Goal: Information Seeking & Learning: Learn about a topic

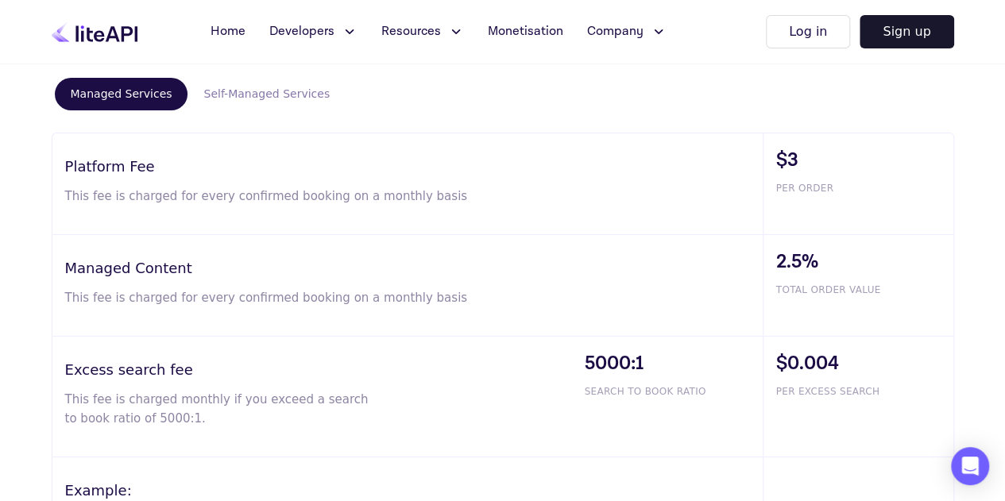
scroll to position [974, 0]
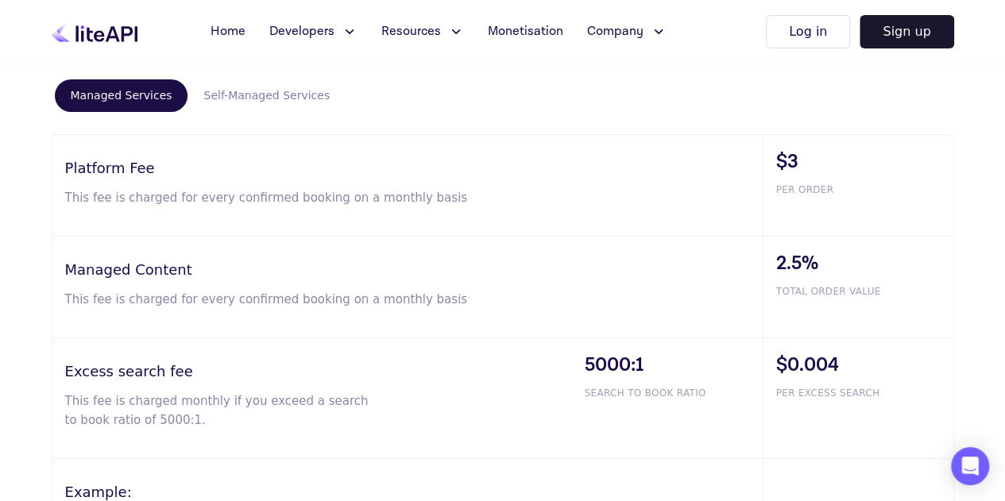
click at [475, 245] on div "Managed Content This fee is charged for every confirmed booking on a monthly ba…" at bounding box center [407, 287] width 710 height 101
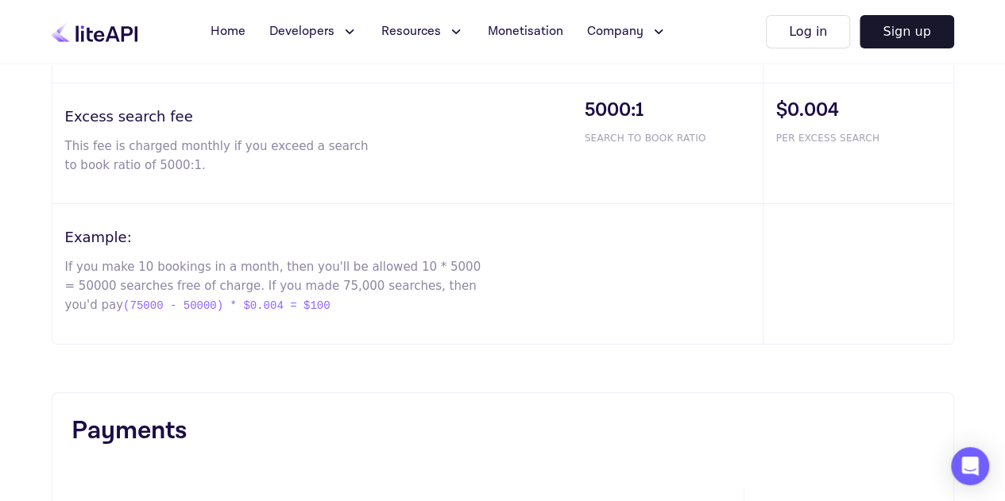
scroll to position [1248, 0]
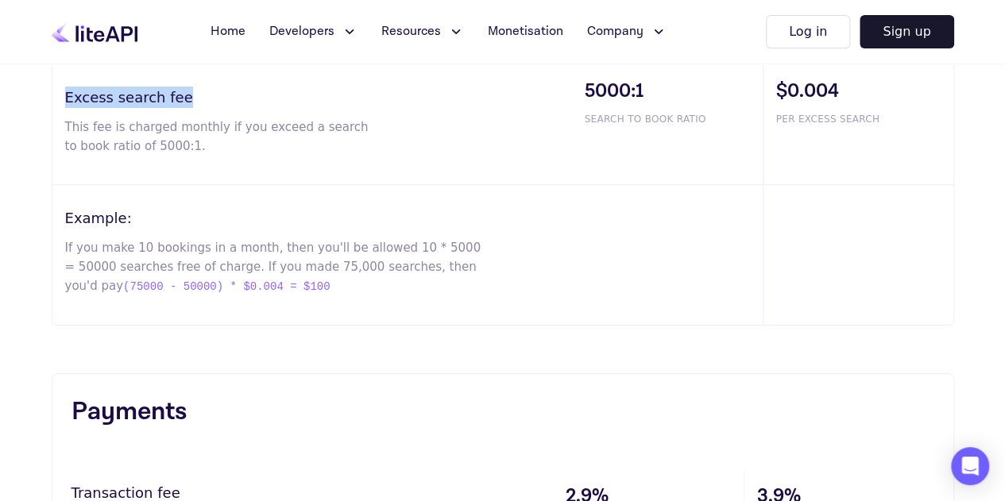
drag, startPoint x: 65, startPoint y: 94, endPoint x: 181, endPoint y: 101, distance: 116.1
click at [181, 101] on h3 "Excess search fee" at bounding box center [318, 97] width 507 height 21
drag, startPoint x: 181, startPoint y: 101, endPoint x: 57, endPoint y: 95, distance: 124.0
click at [57, 95] on div "Excess search fee This fee is charged monthly if you exceed a search to book ra…" at bounding box center [311, 124] width 519 height 120
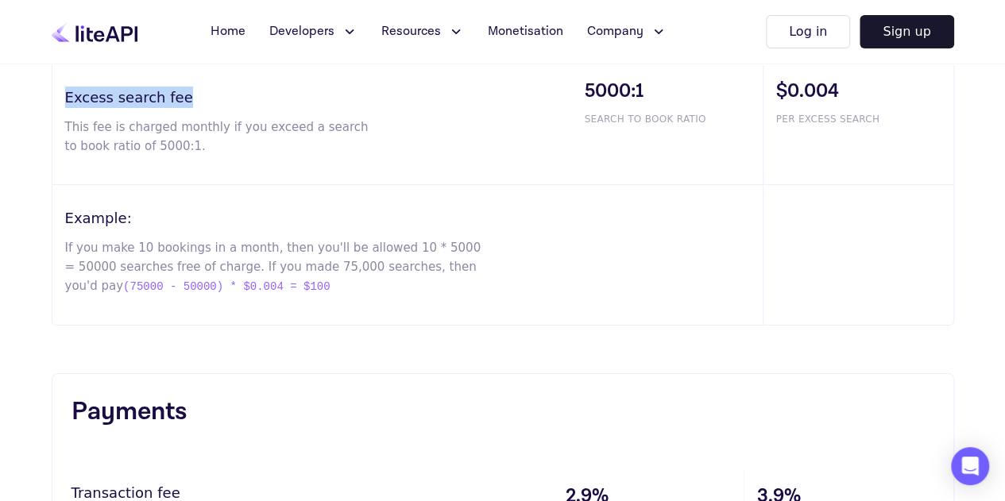
click at [57, 95] on div "Excess search fee This fee is charged monthly if you exceed a search to book ra…" at bounding box center [311, 124] width 519 height 120
drag, startPoint x: 57, startPoint y: 95, endPoint x: 188, endPoint y: 96, distance: 131.0
click at [188, 96] on div "Excess search fee This fee is charged monthly if you exceed a search to book ra…" at bounding box center [311, 124] width 519 height 120
click at [188, 96] on h3 "Excess search fee" at bounding box center [318, 97] width 507 height 21
drag, startPoint x: 188, startPoint y: 96, endPoint x: 60, endPoint y: 99, distance: 127.9
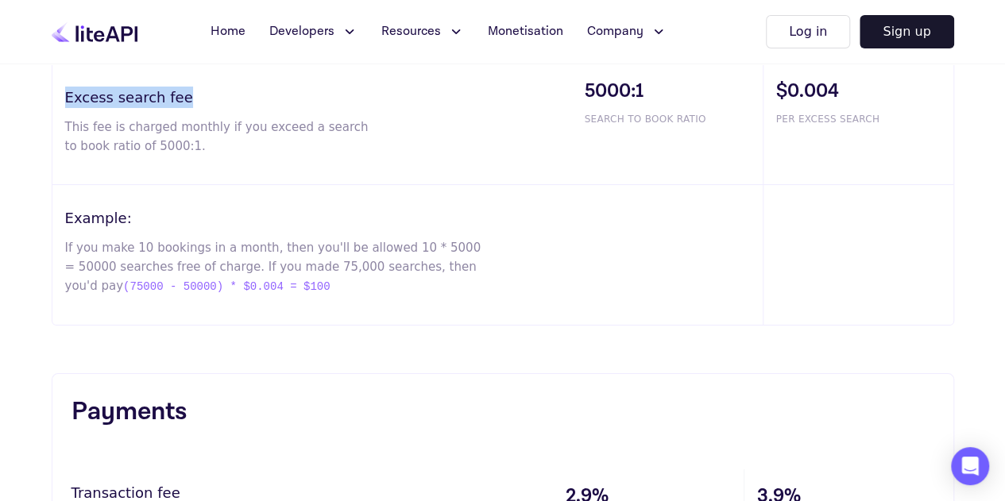
click at [60, 99] on div "Excess search fee This fee is charged monthly if you exceed a search to book ra…" at bounding box center [311, 124] width 519 height 120
click at [60, 84] on div "Excess search fee This fee is charged monthly if you exceed a search to book ra…" at bounding box center [311, 124] width 519 height 120
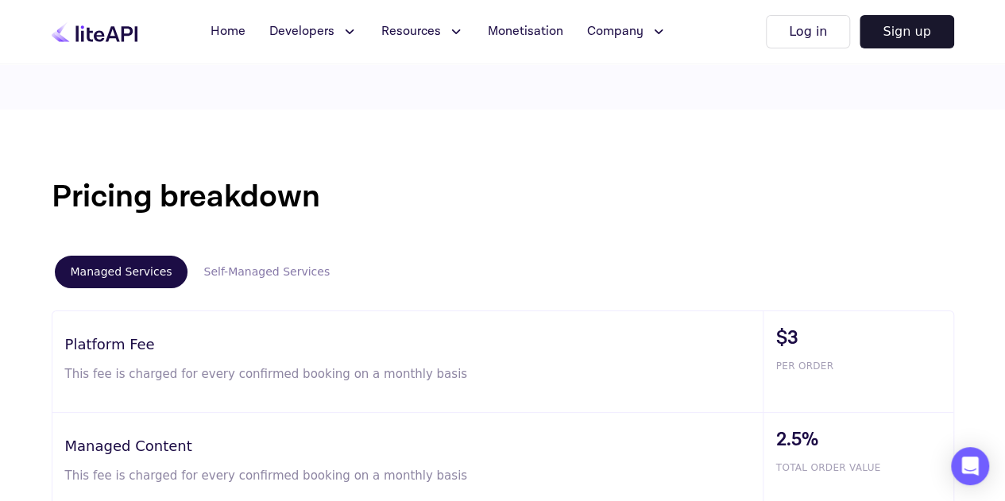
scroll to position [798, 0]
click at [274, 264] on button "Self-Managed Services" at bounding box center [266, 271] width 158 height 33
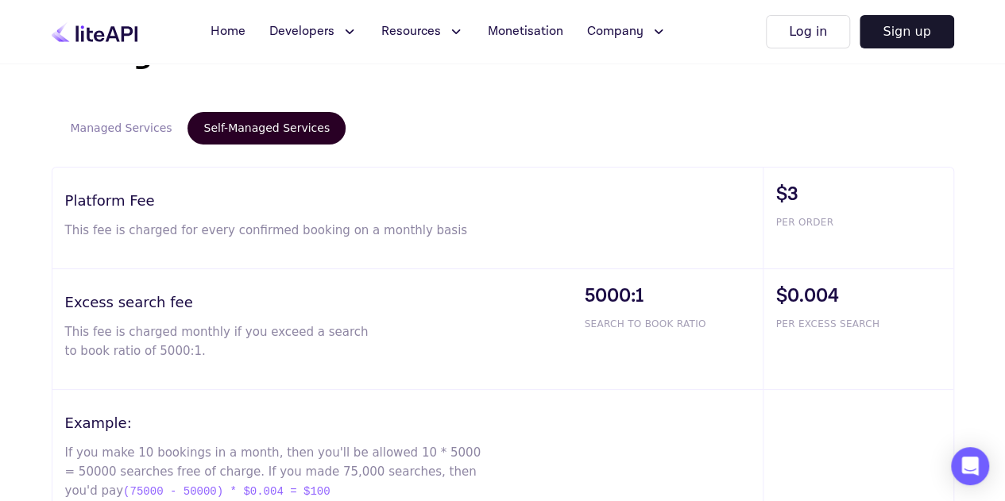
scroll to position [939, 0]
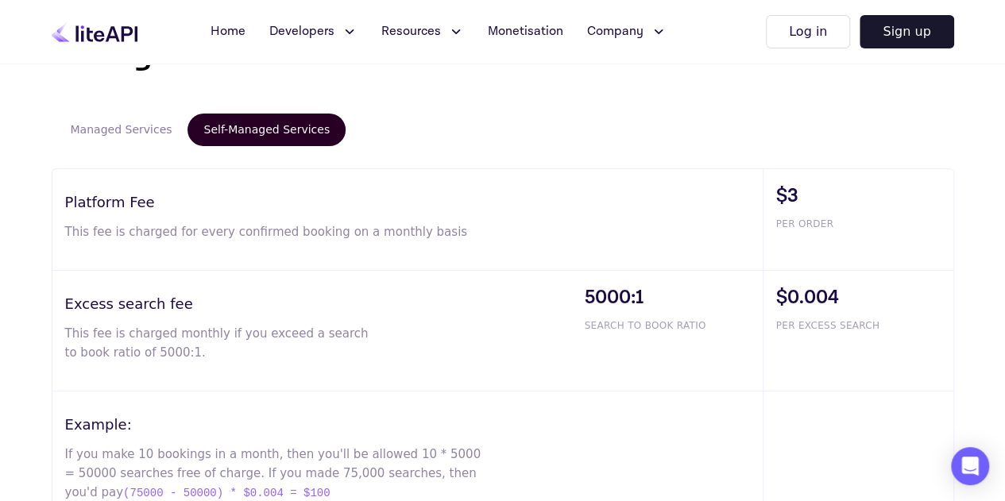
click at [106, 133] on button "Managed Services" at bounding box center [121, 130] width 133 height 33
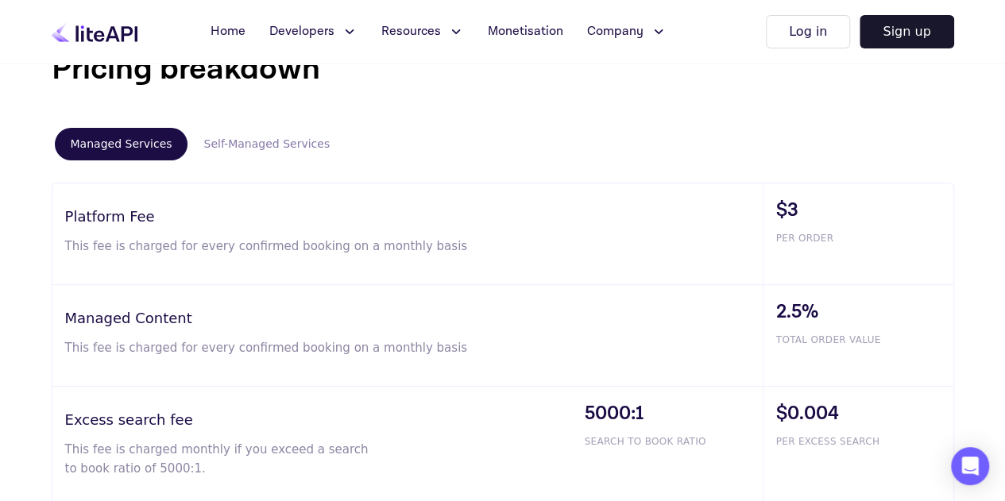
scroll to position [919, 0]
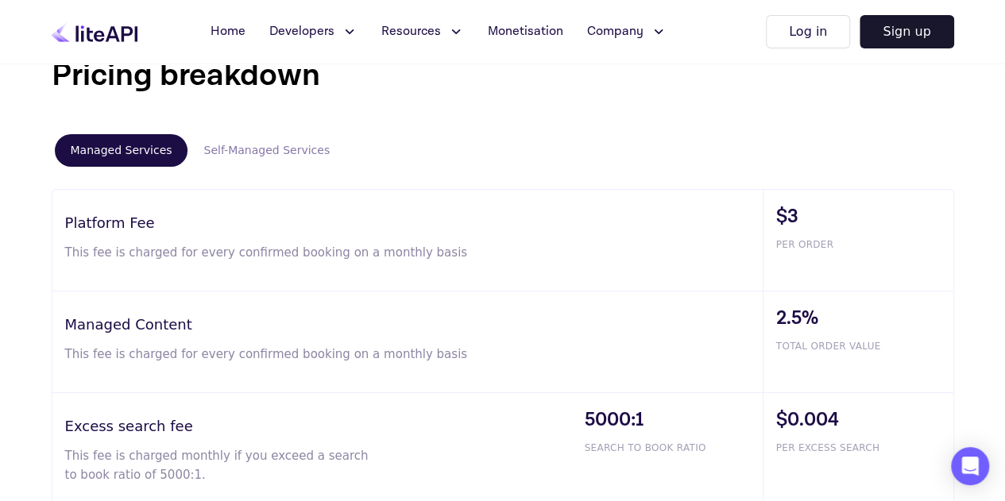
click at [256, 150] on button "Self-Managed Services" at bounding box center [266, 150] width 158 height 33
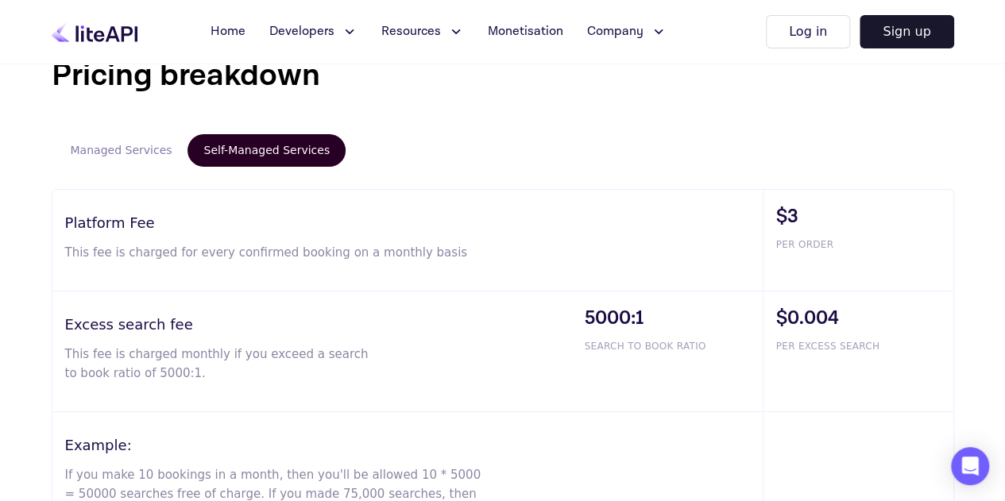
click at [122, 147] on button "Managed Services" at bounding box center [121, 150] width 133 height 33
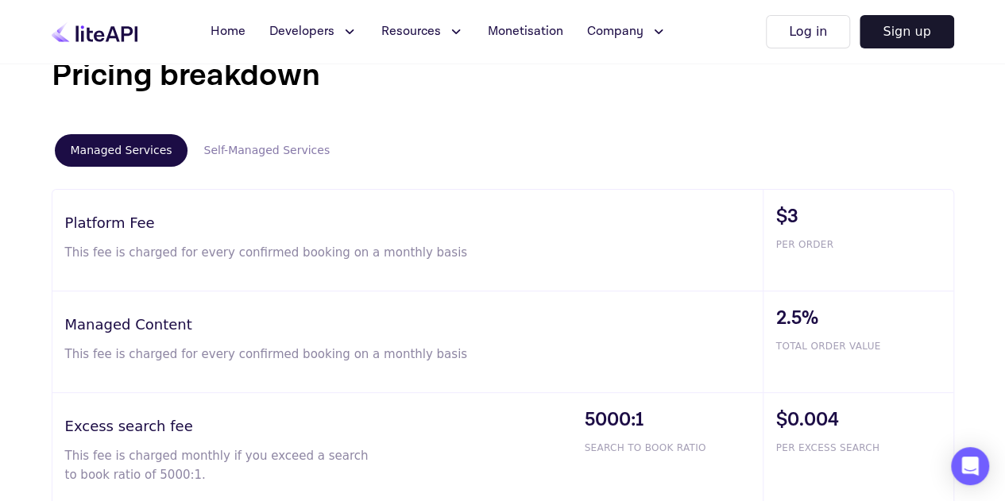
click at [249, 136] on button "Self-Managed Services" at bounding box center [266, 150] width 158 height 33
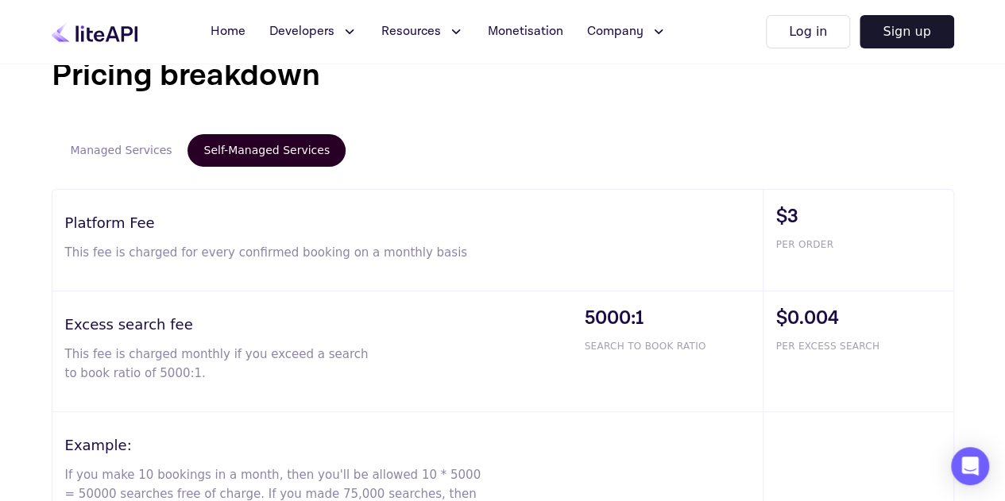
click at [113, 164] on button "Managed Services" at bounding box center [121, 150] width 133 height 33
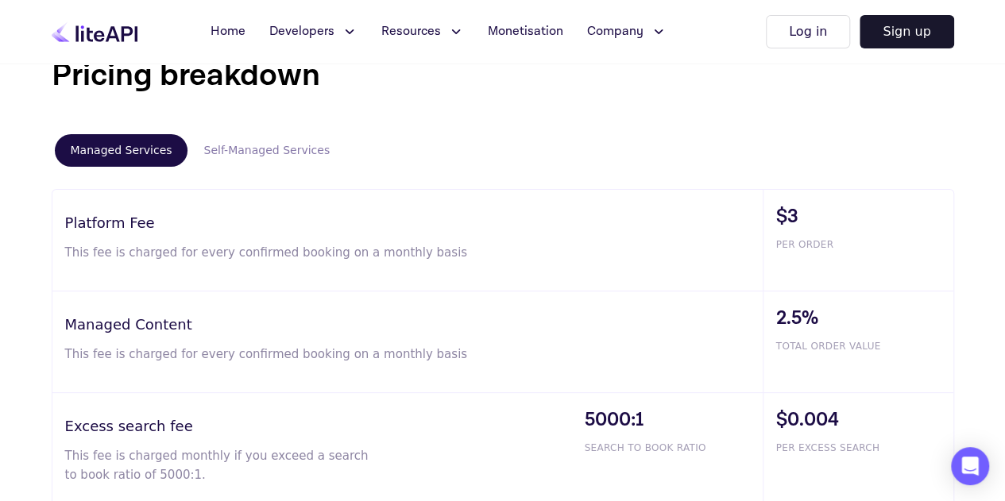
click at [241, 152] on button "Self-Managed Services" at bounding box center [266, 150] width 158 height 33
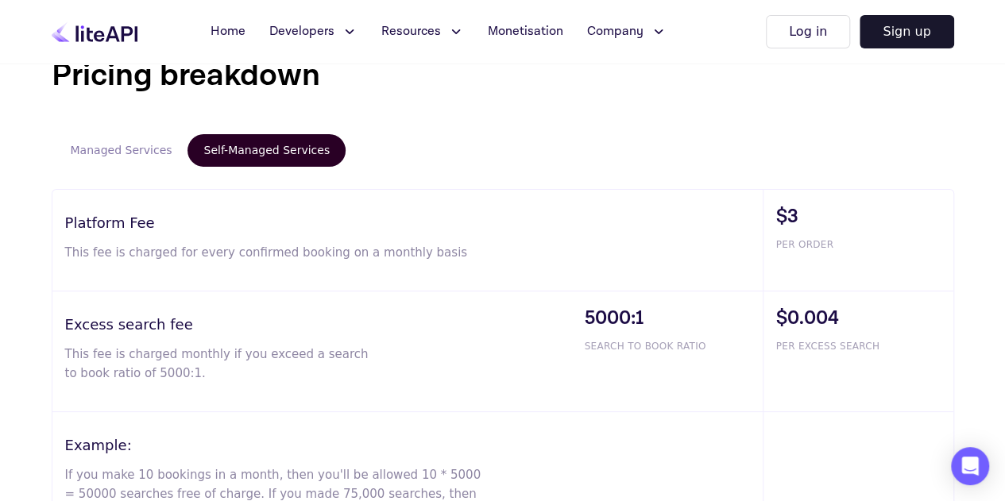
click at [127, 147] on button "Managed Services" at bounding box center [121, 150] width 133 height 33
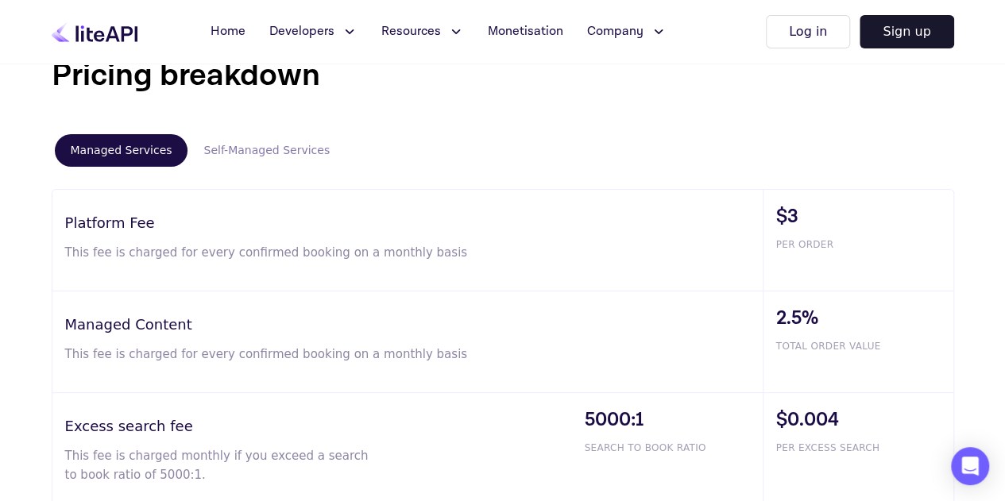
click at [233, 143] on button "Self-Managed Services" at bounding box center [266, 150] width 158 height 33
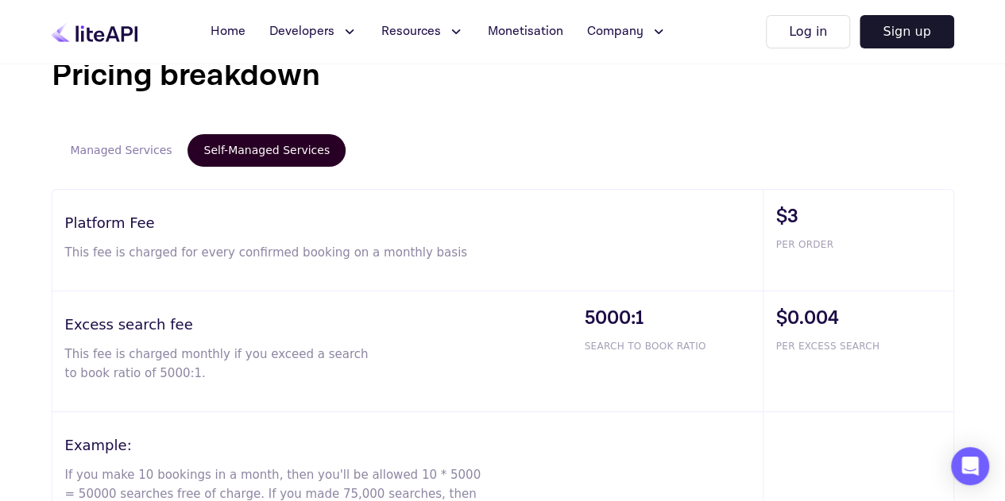
click at [109, 148] on button "Managed Services" at bounding box center [121, 150] width 133 height 33
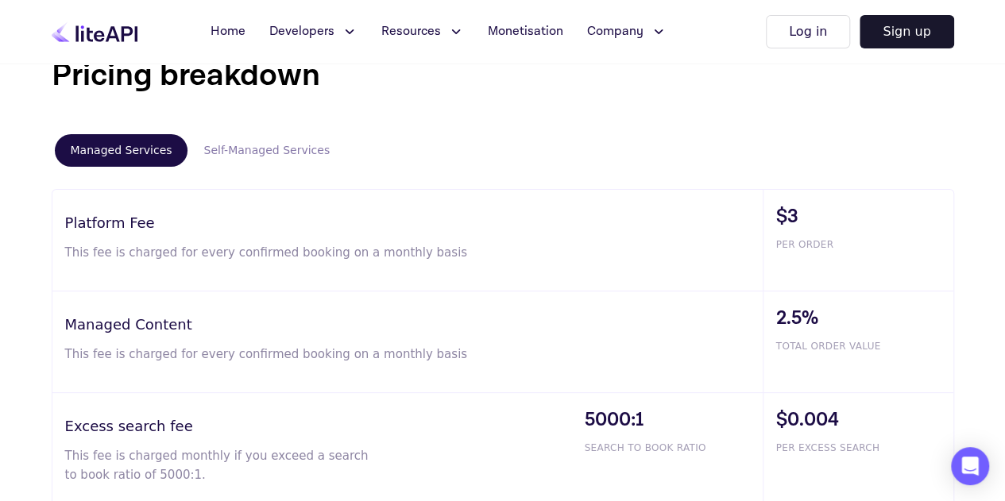
click at [233, 145] on button "Self-Managed Services" at bounding box center [266, 150] width 158 height 33
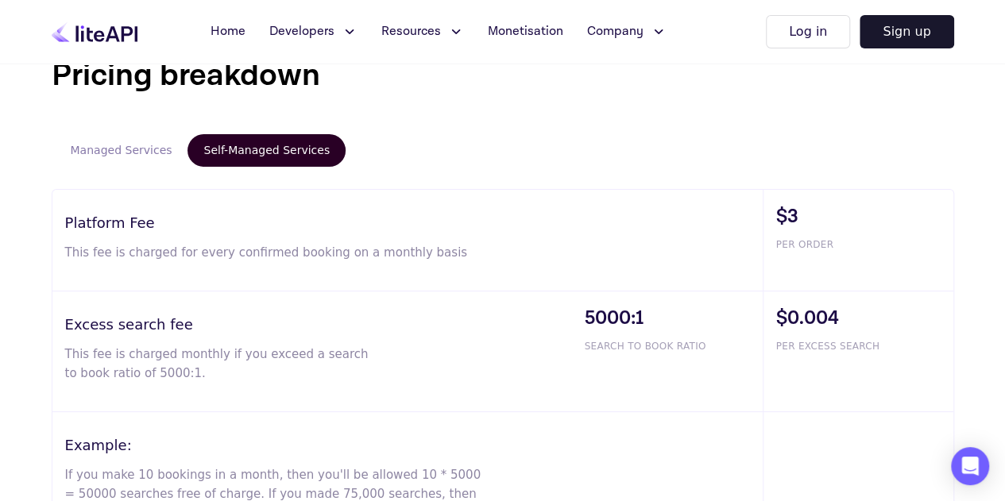
click at [84, 151] on button "Managed Services" at bounding box center [121, 150] width 133 height 33
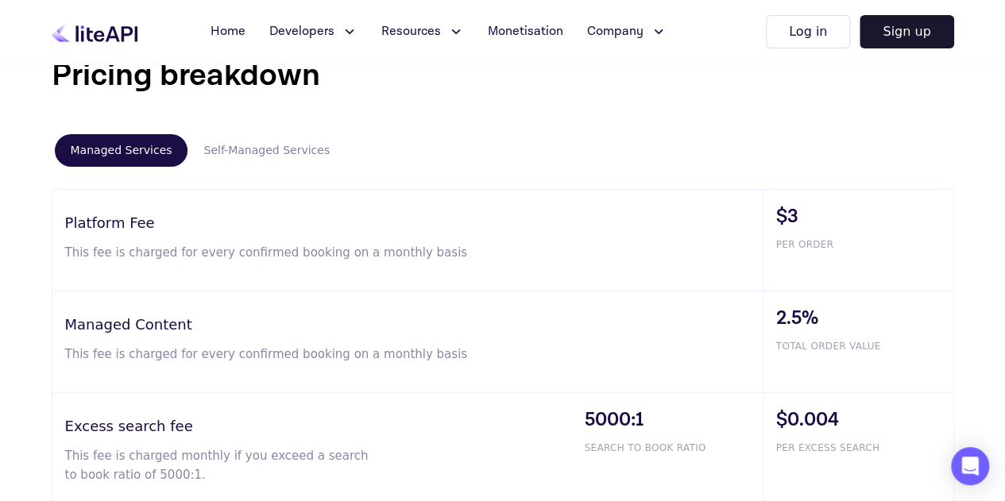
click at [230, 142] on button "Self-Managed Services" at bounding box center [266, 150] width 158 height 33
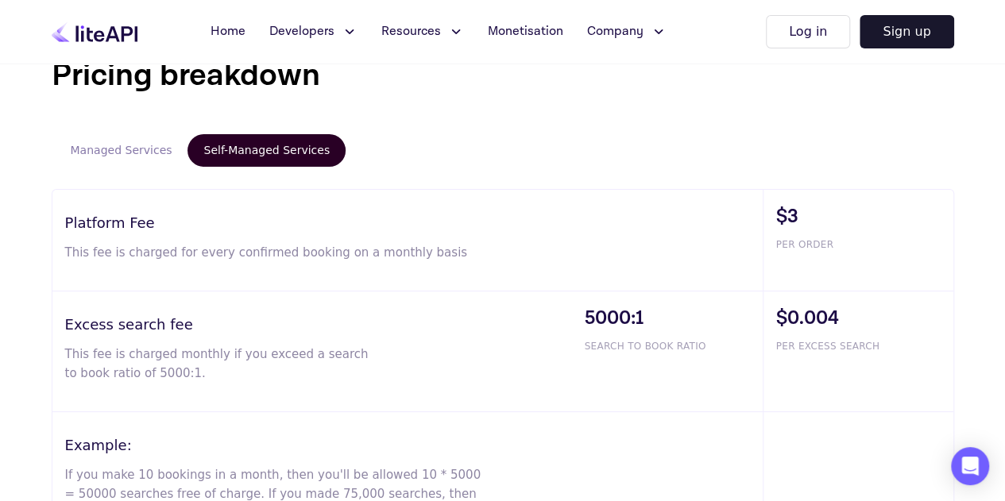
click at [121, 156] on button "Managed Services" at bounding box center [121, 150] width 133 height 33
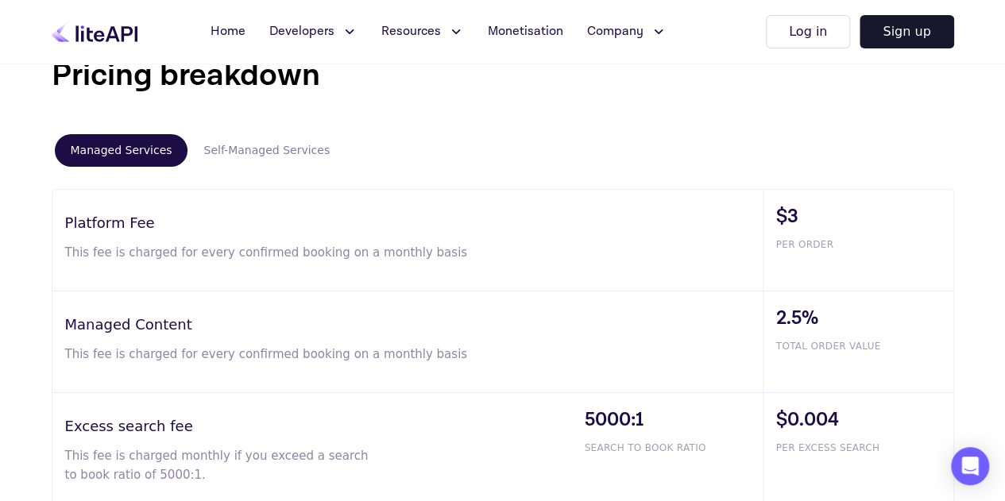
click at [260, 145] on button "Self-Managed Services" at bounding box center [266, 150] width 158 height 33
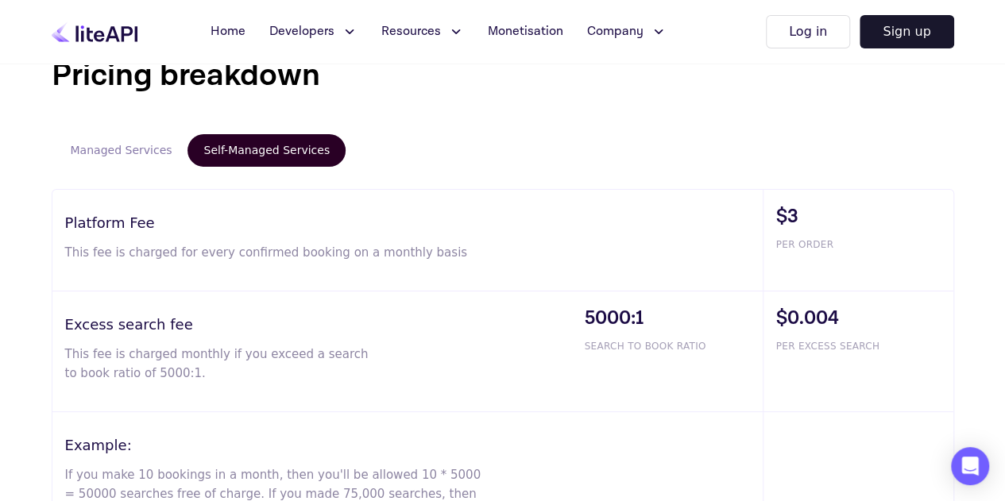
click at [114, 148] on button "Managed Services" at bounding box center [121, 150] width 133 height 33
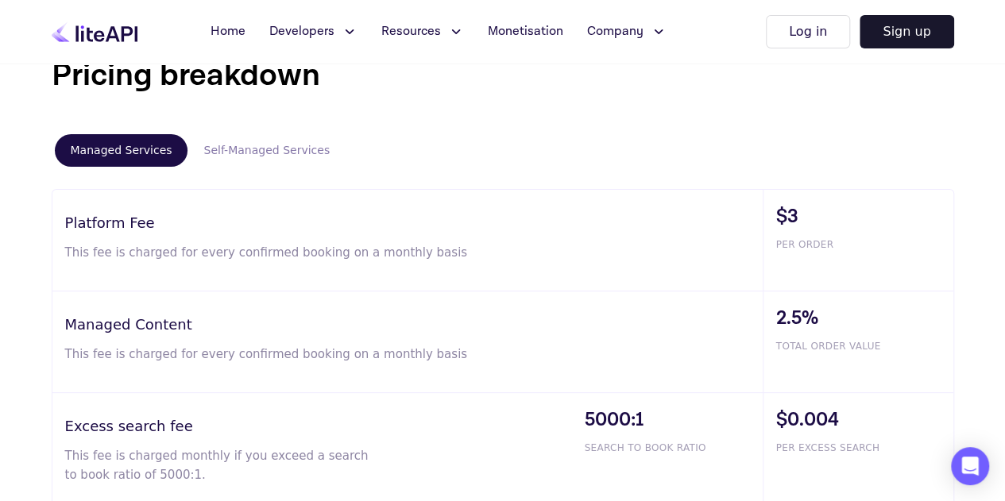
click at [219, 143] on button "Self-Managed Services" at bounding box center [266, 150] width 158 height 33
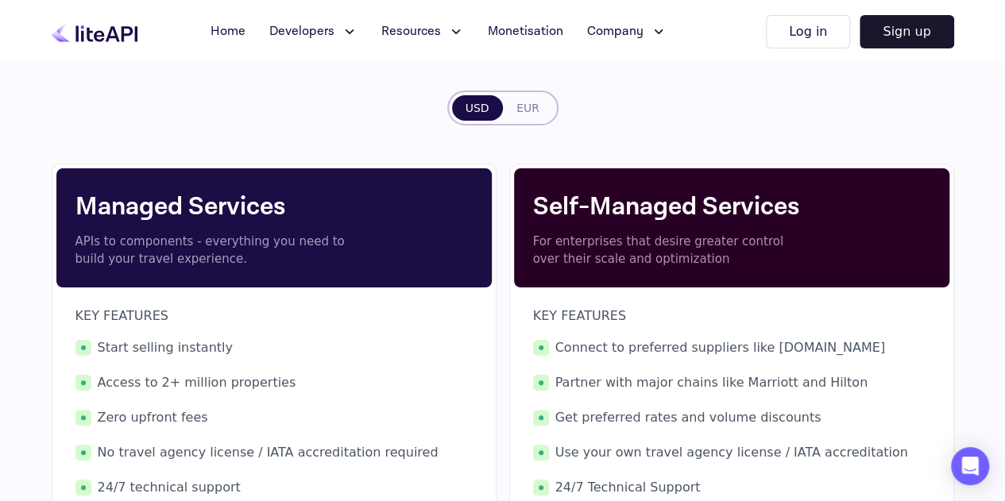
scroll to position [184, 0]
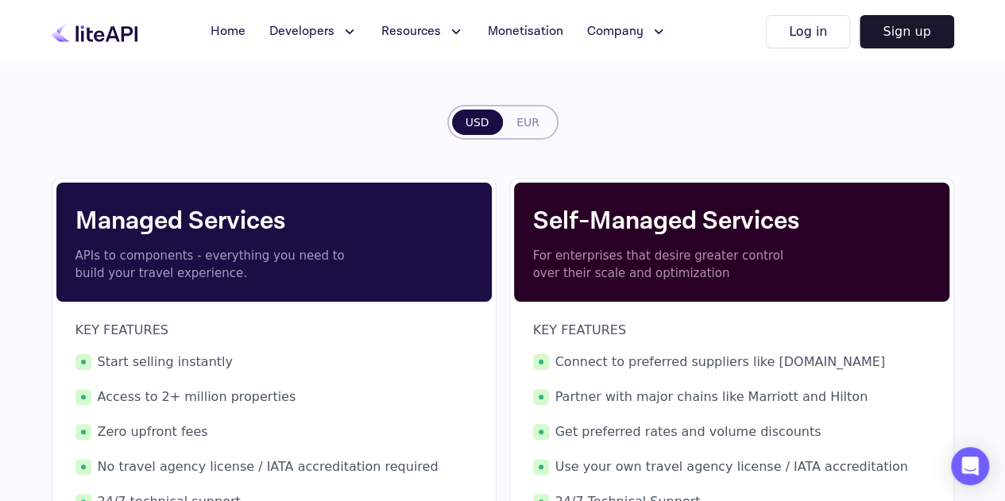
click at [341, 33] on icon at bounding box center [349, 32] width 17 height 16
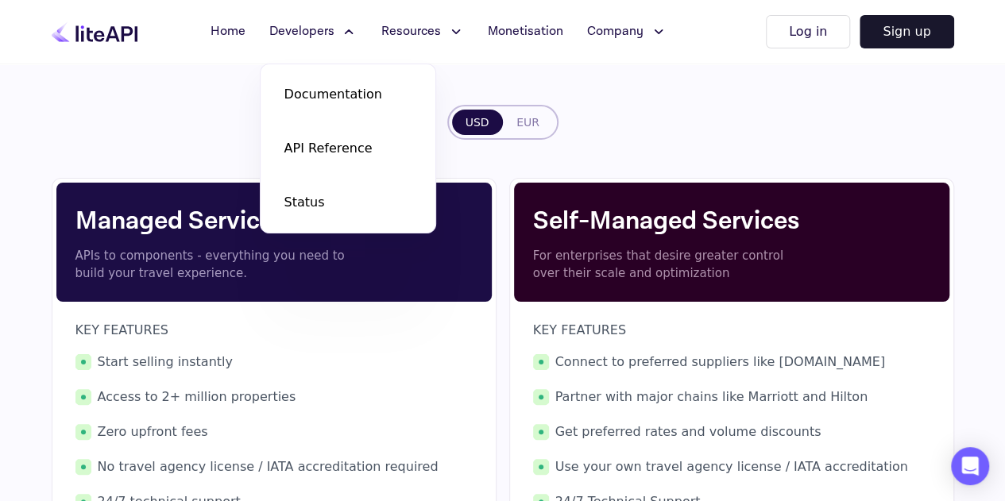
click at [453, 37] on icon at bounding box center [455, 32] width 17 height 16
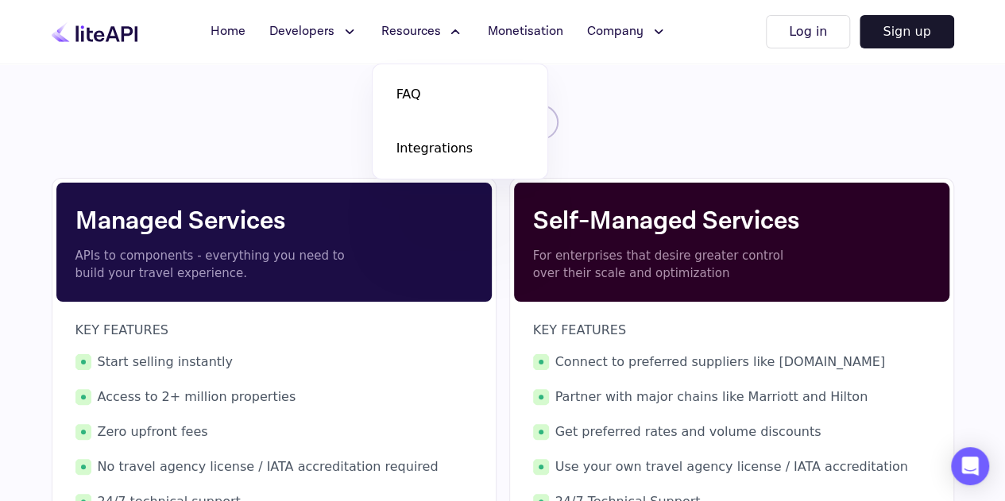
click at [663, 31] on button "Company" at bounding box center [626, 32] width 98 height 32
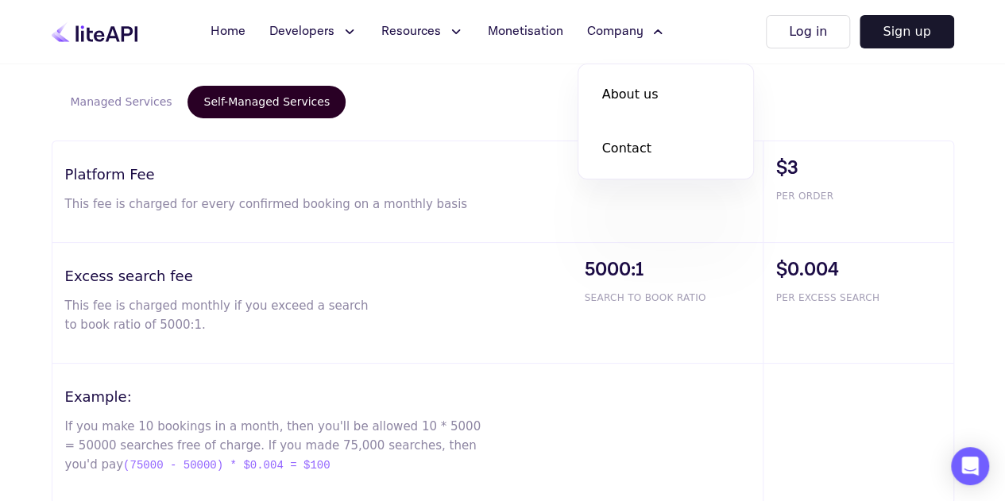
scroll to position [973, 0]
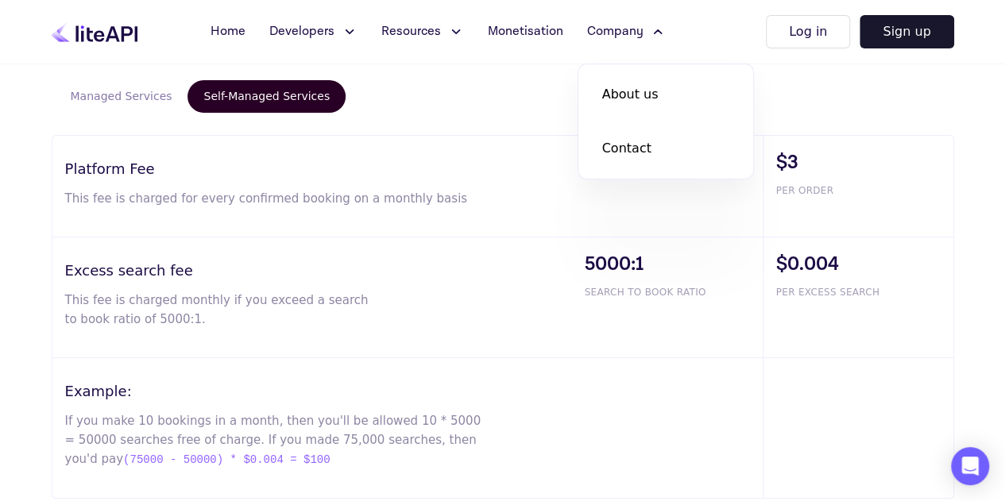
click at [114, 92] on button "Managed Services" at bounding box center [121, 96] width 133 height 33
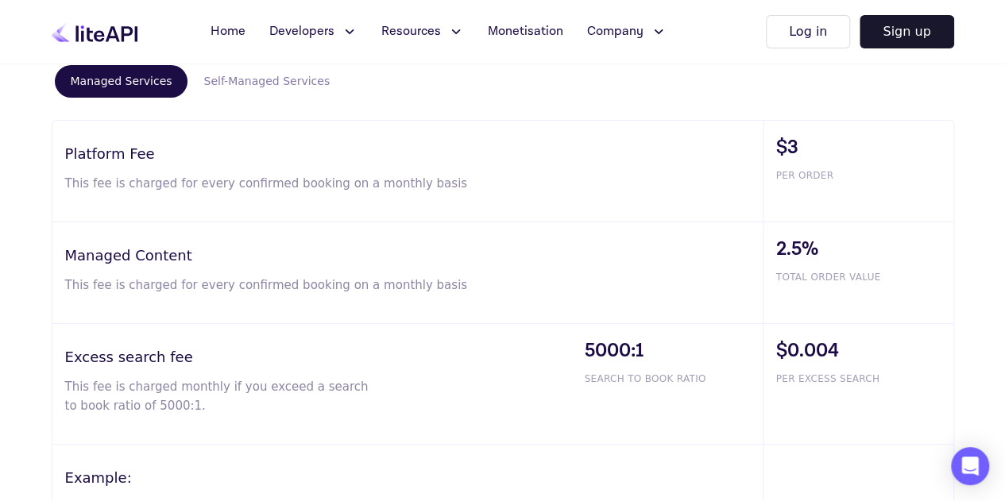
scroll to position [949, 0]
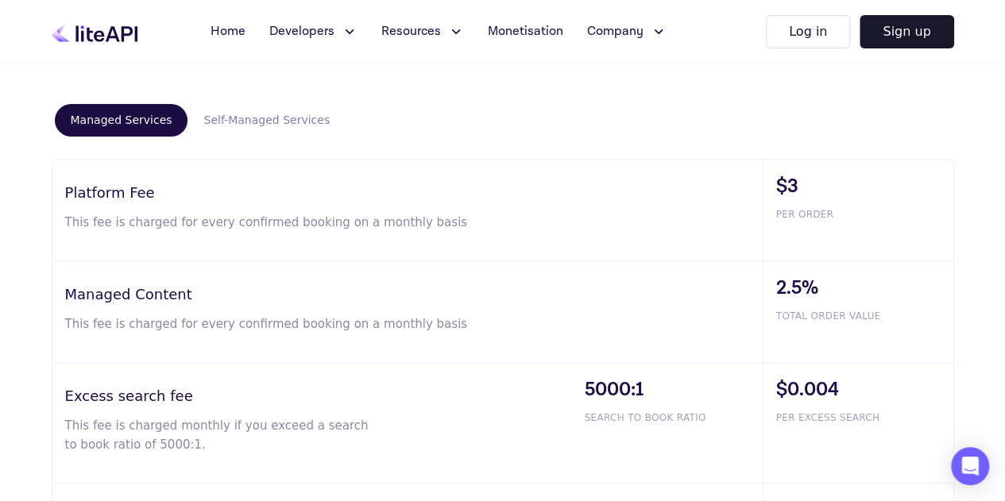
click at [238, 117] on button "Self-Managed Services" at bounding box center [266, 120] width 158 height 33
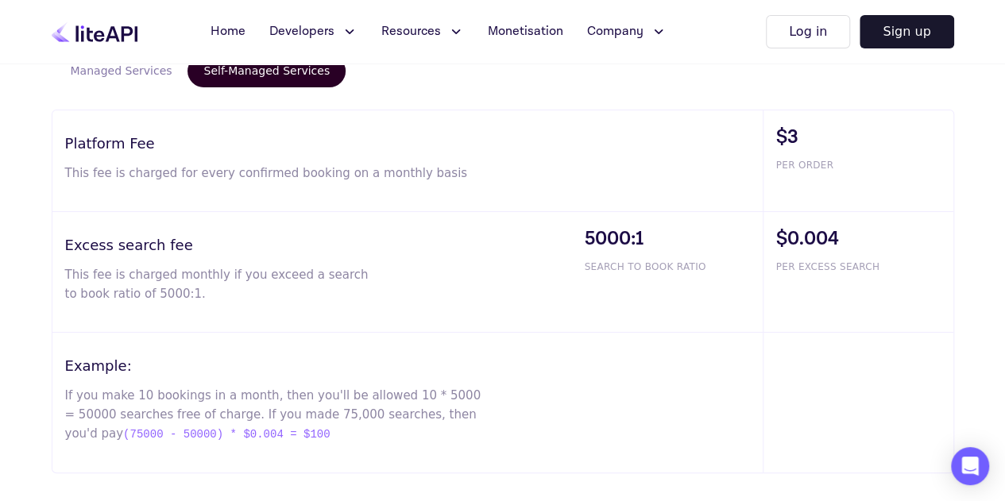
scroll to position [994, 0]
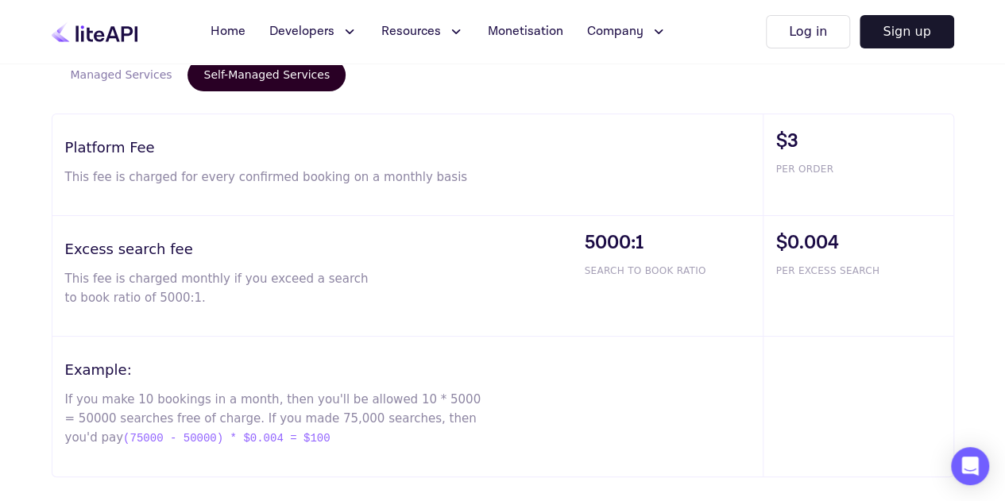
click at [129, 75] on button "Managed Services" at bounding box center [121, 75] width 133 height 33
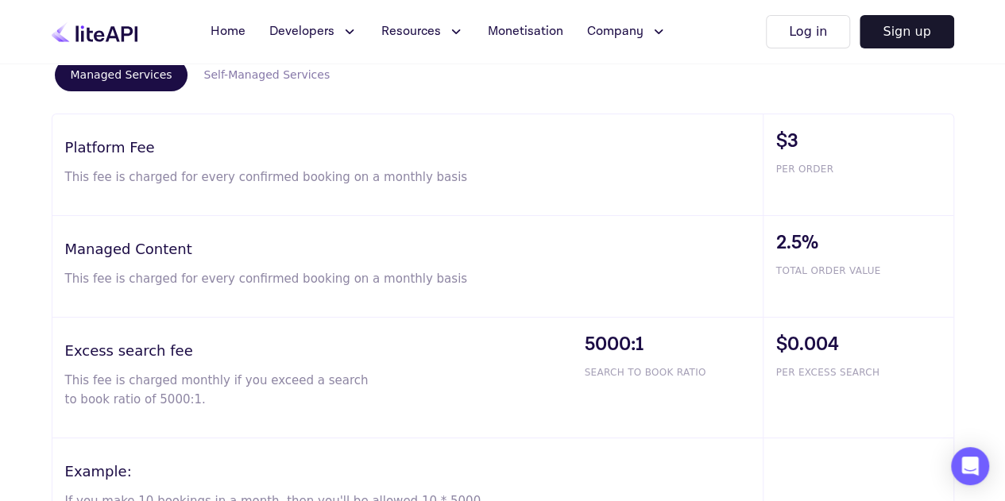
click at [254, 71] on button "Self-Managed Services" at bounding box center [266, 75] width 158 height 33
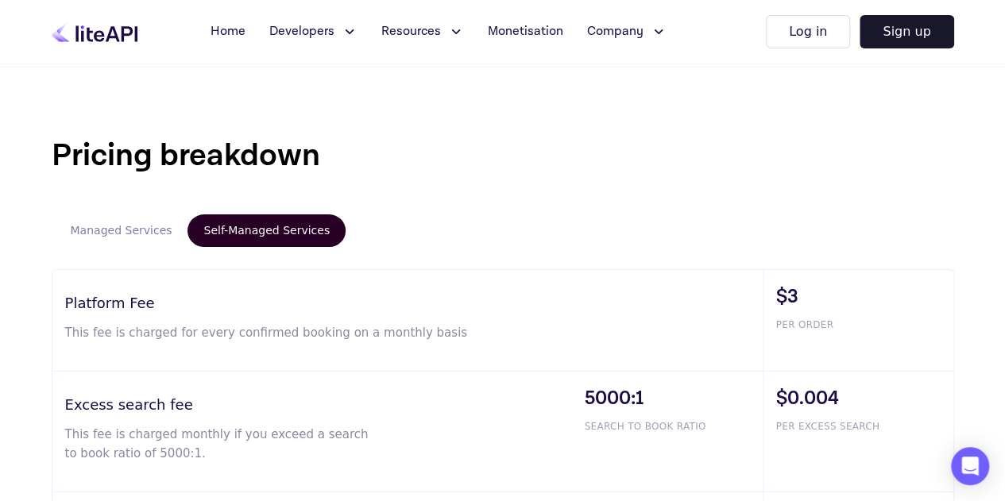
scroll to position [835, 0]
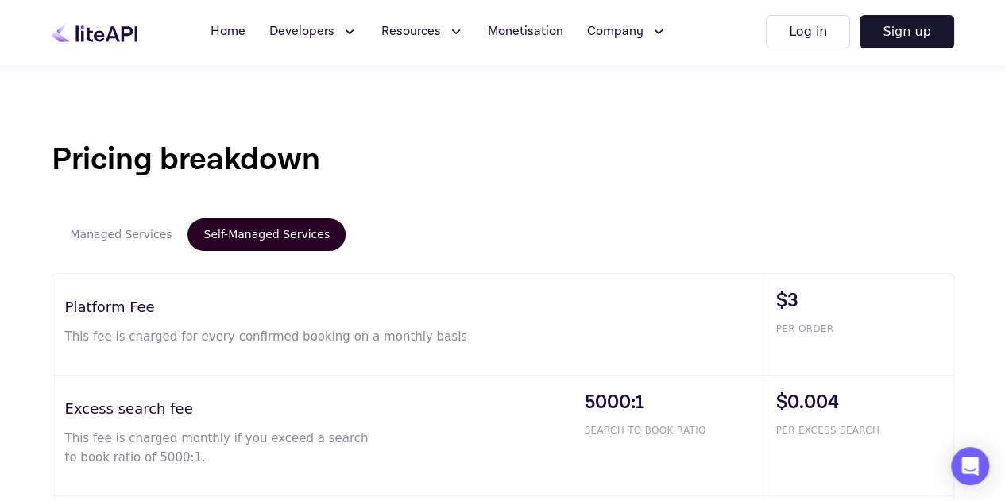
click at [100, 230] on button "Managed Services" at bounding box center [121, 234] width 133 height 33
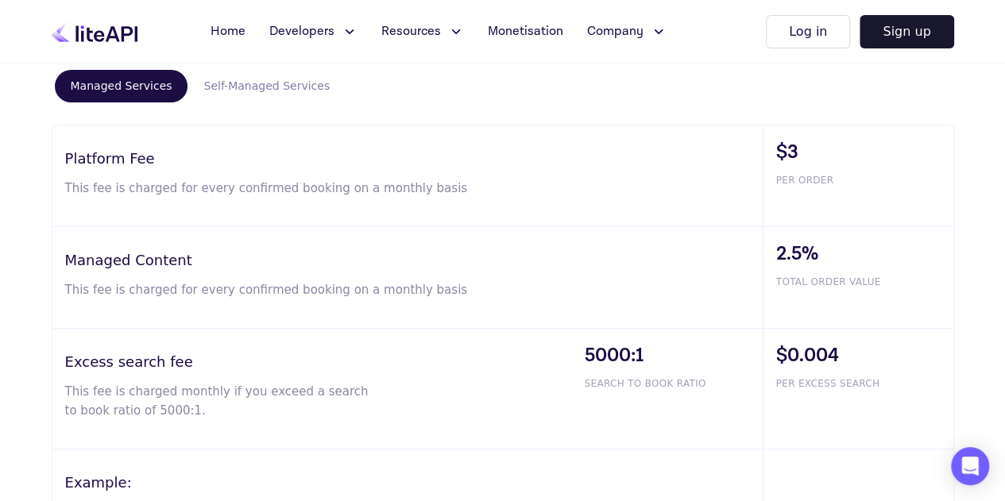
scroll to position [986, 0]
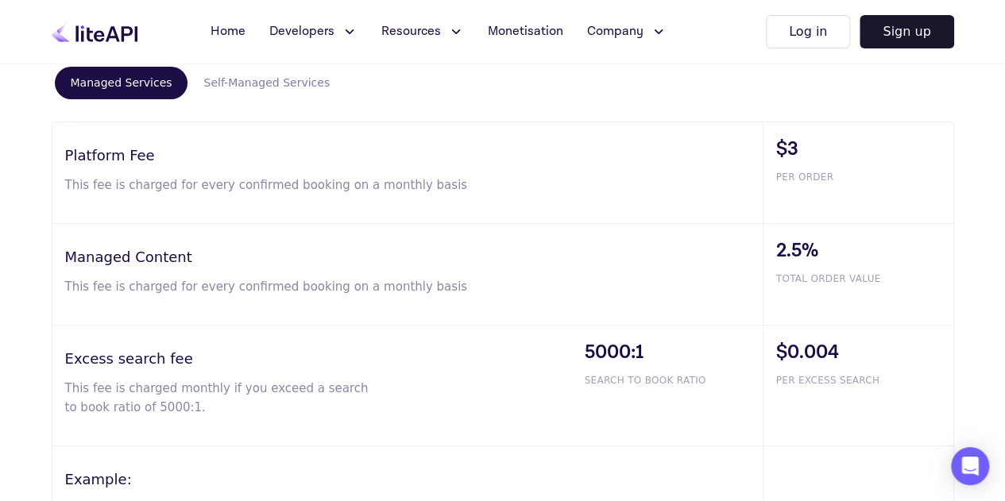
click at [273, 75] on button "Self-Managed Services" at bounding box center [266, 83] width 158 height 33
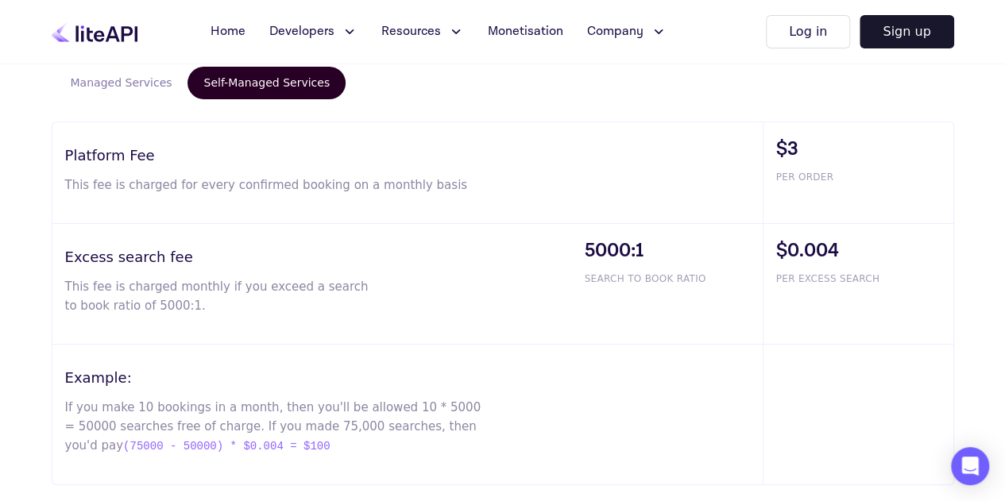
click at [116, 86] on button "Managed Services" at bounding box center [121, 83] width 133 height 33
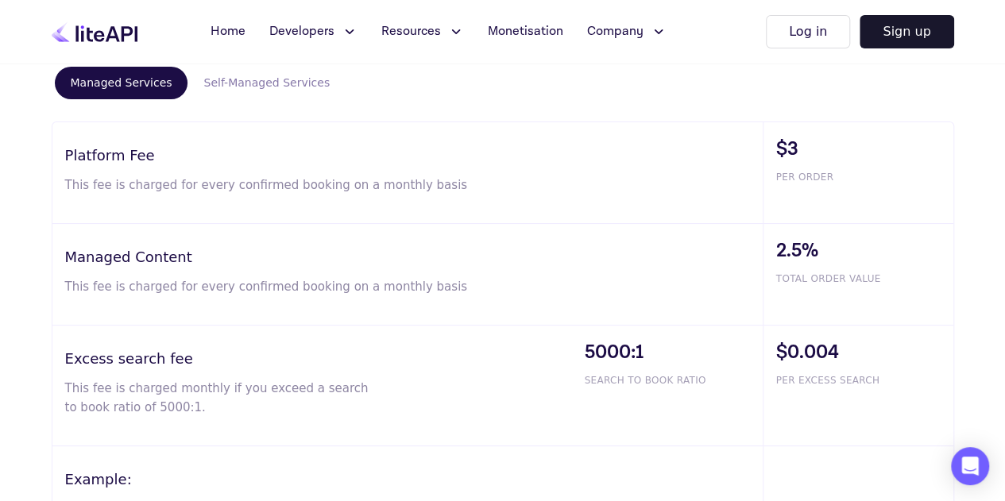
click at [254, 77] on button "Self-Managed Services" at bounding box center [266, 83] width 158 height 33
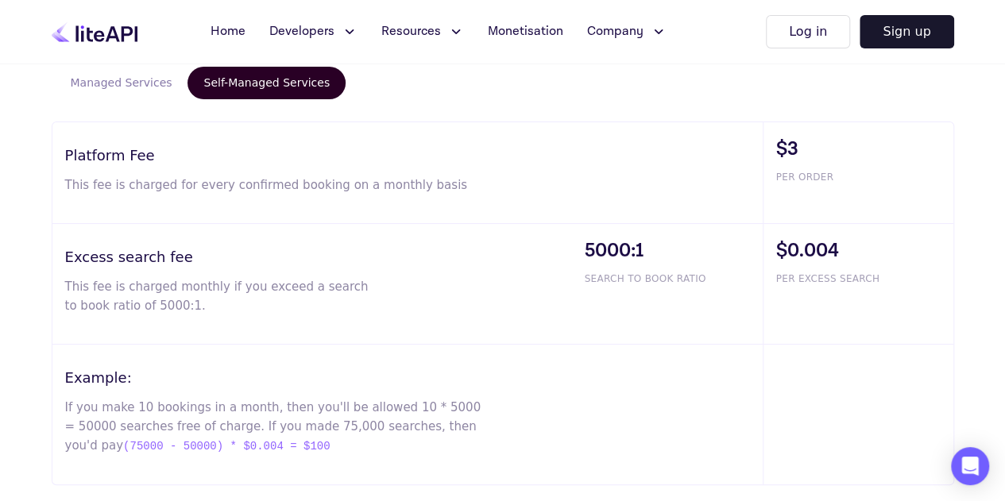
click at [143, 79] on button "Managed Services" at bounding box center [121, 83] width 133 height 33
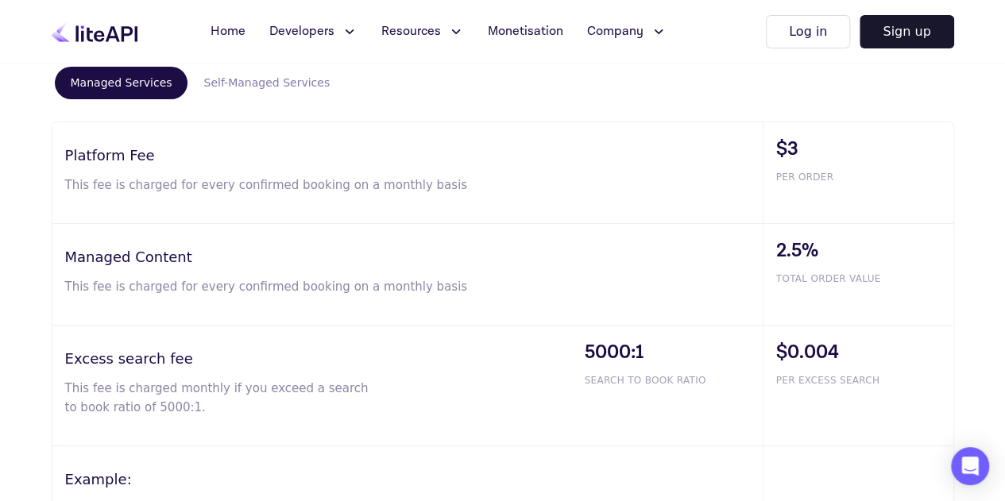
click at [237, 73] on button "Self-Managed Services" at bounding box center [266, 83] width 158 height 33
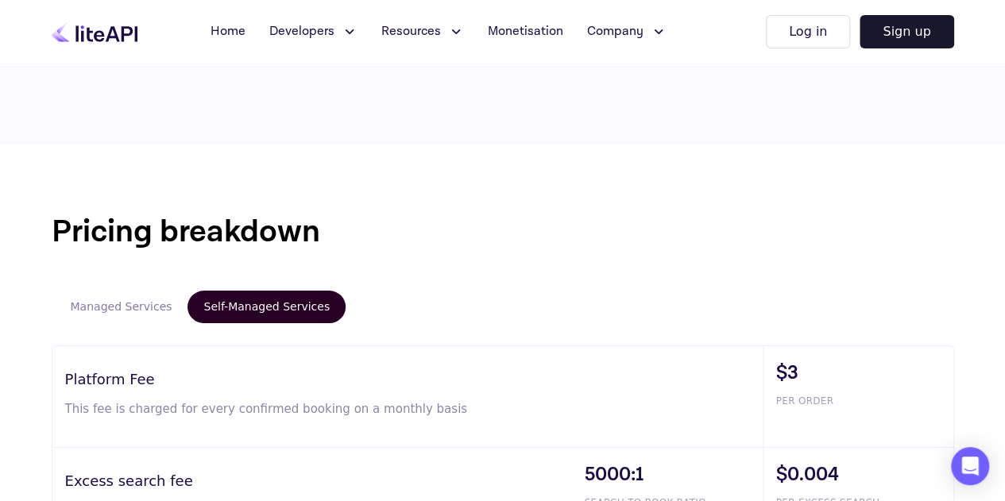
scroll to position [754, 0]
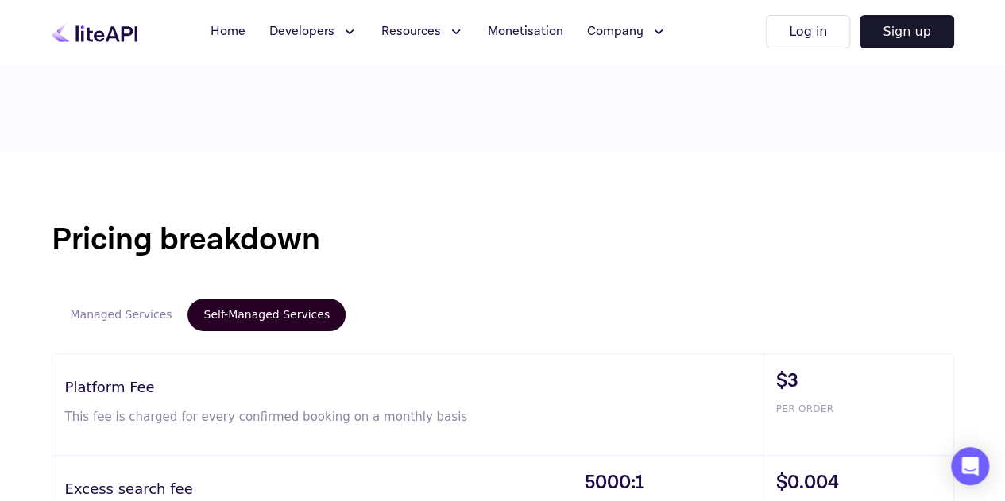
click at [102, 325] on button "Managed Services" at bounding box center [121, 315] width 133 height 33
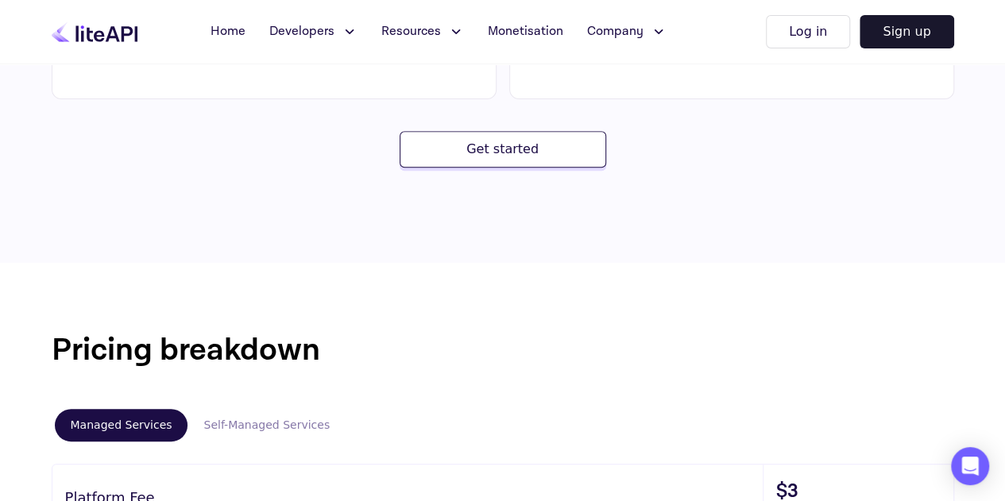
scroll to position [636, 0]
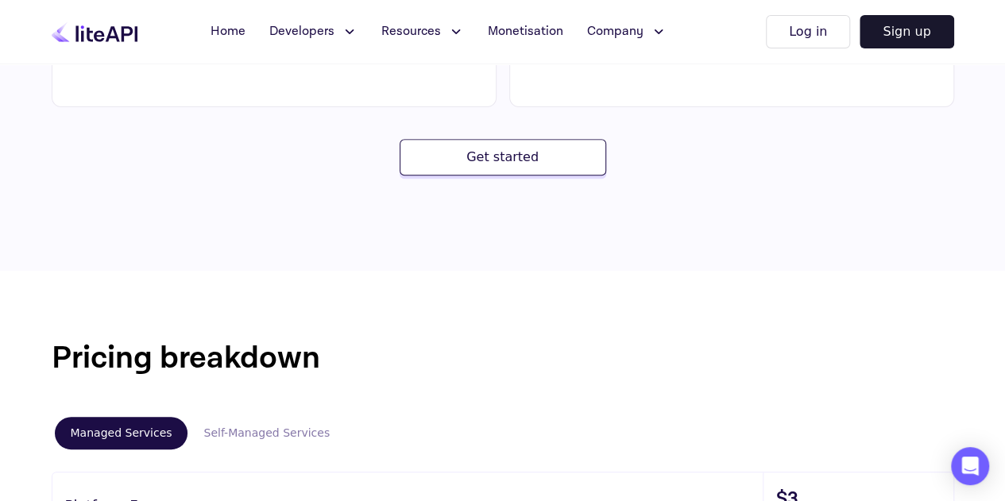
click at [249, 431] on button "Self-Managed Services" at bounding box center [266, 433] width 158 height 33
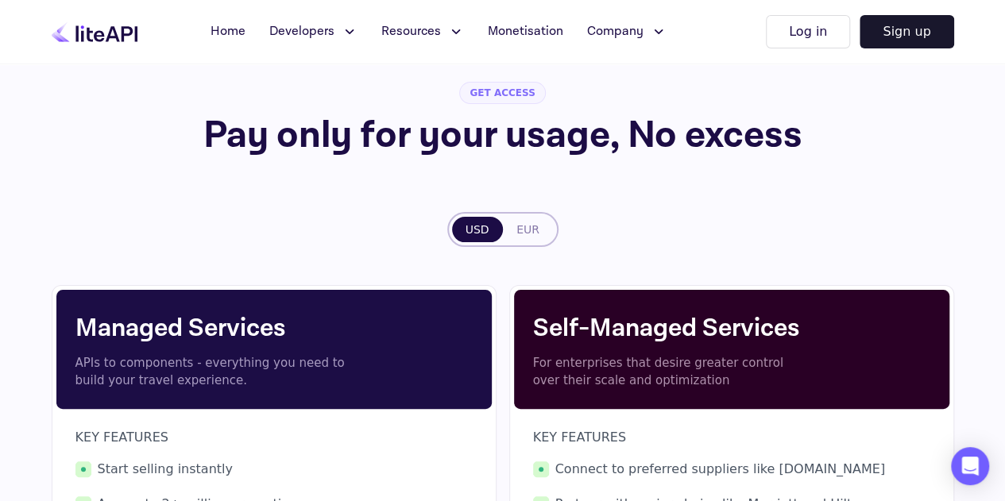
scroll to position [0, 0]
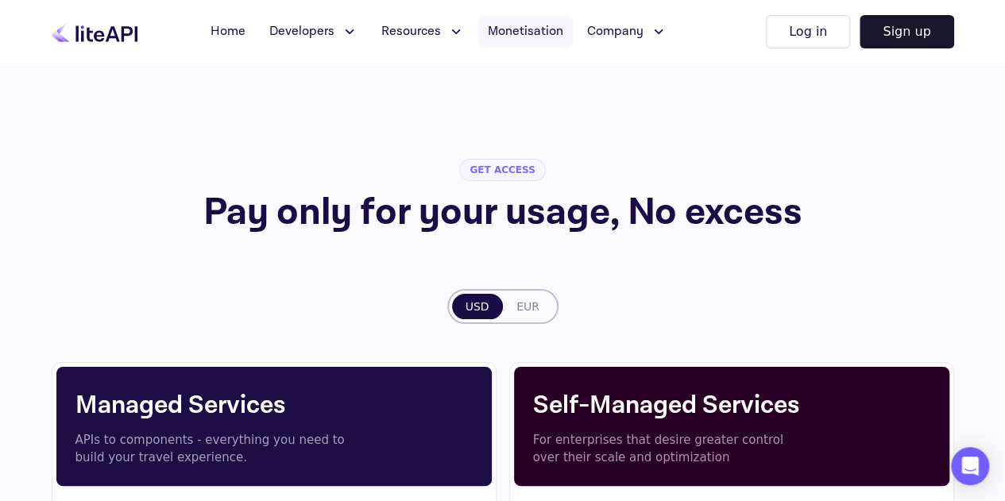
click at [527, 29] on span "Monetisation" at bounding box center [525, 31] width 75 height 19
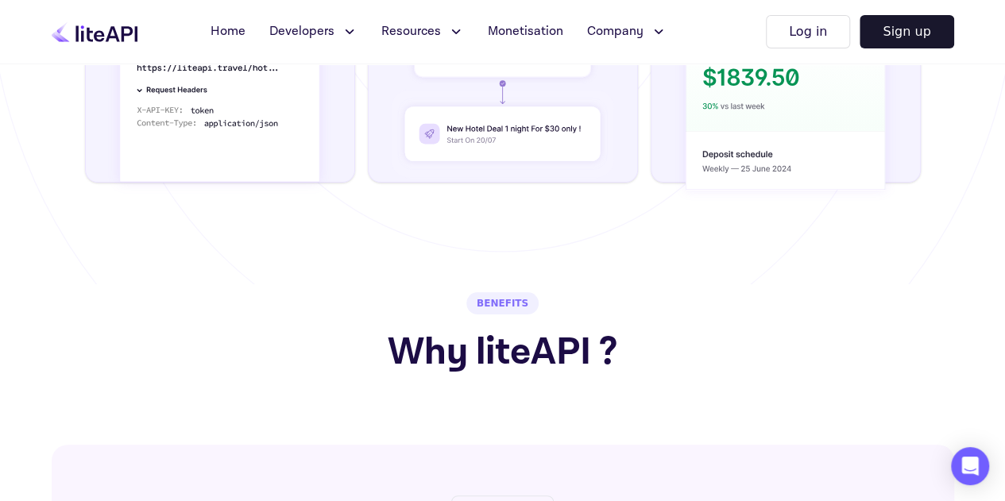
scroll to position [744, 0]
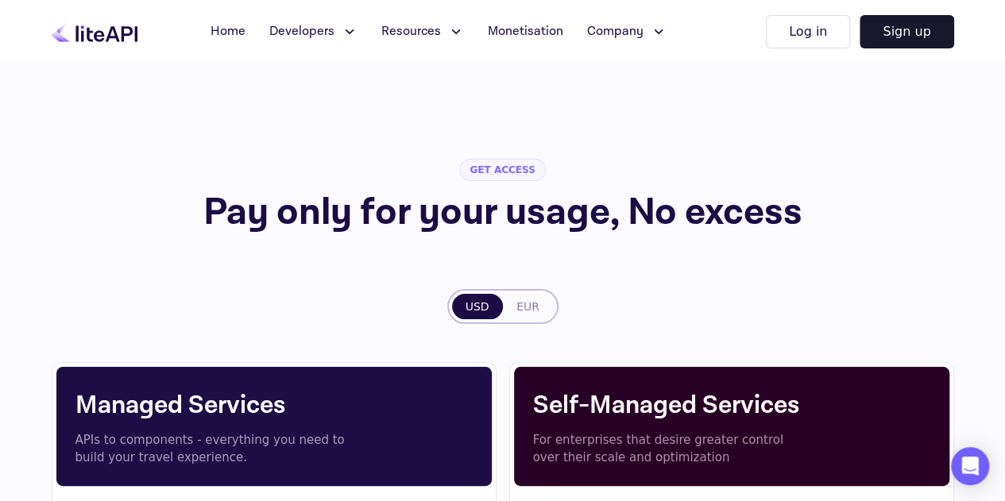
click at [442, 30] on button "Resources" at bounding box center [423, 32] width 102 height 32
click at [445, 155] on span "Integrations" at bounding box center [434, 148] width 77 height 19
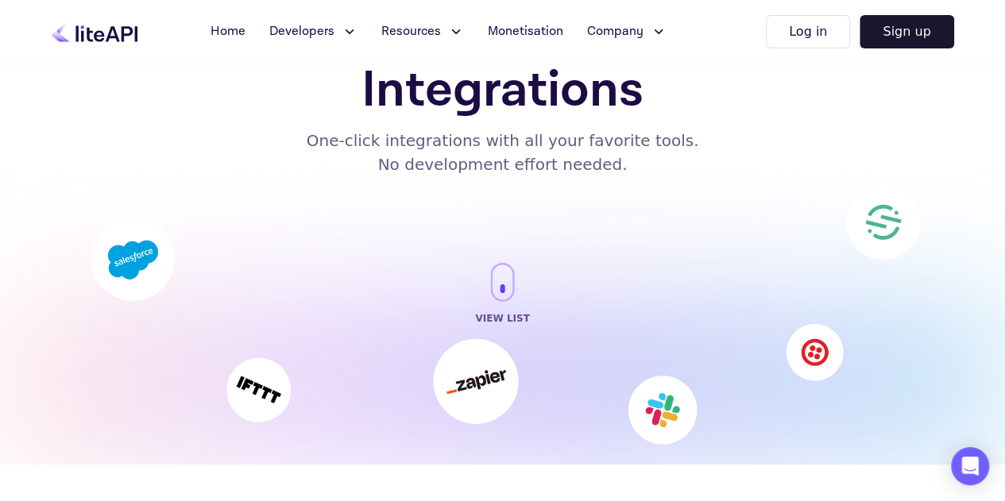
click at [503, 291] on icon at bounding box center [502, 287] width 5 height 9
click at [557, 37] on span "Monetisation" at bounding box center [525, 31] width 75 height 19
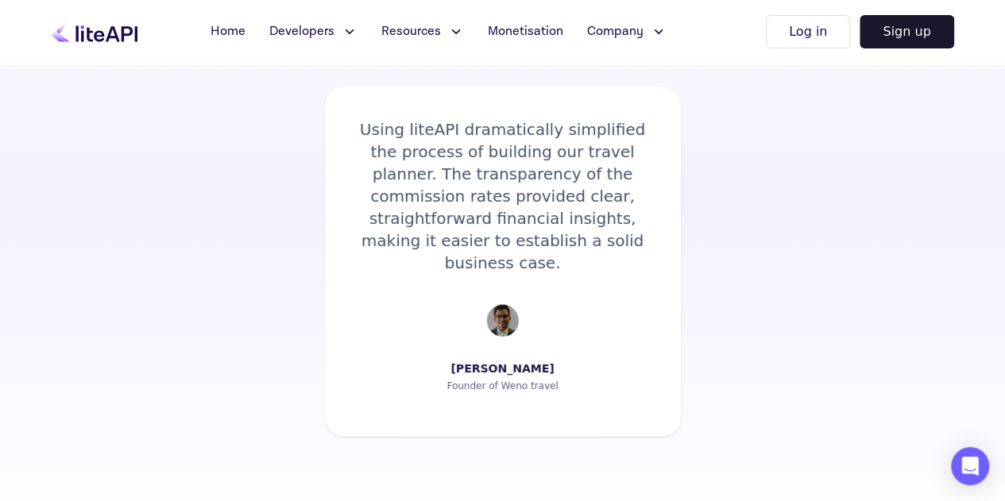
scroll to position [2974, 0]
drag, startPoint x: 500, startPoint y: 365, endPoint x: 553, endPoint y: 366, distance: 52.4
click at [553, 366] on div "Using liteAPI dramatically simplified the process of building our travel planne…" at bounding box center [503, 260] width 356 height 350
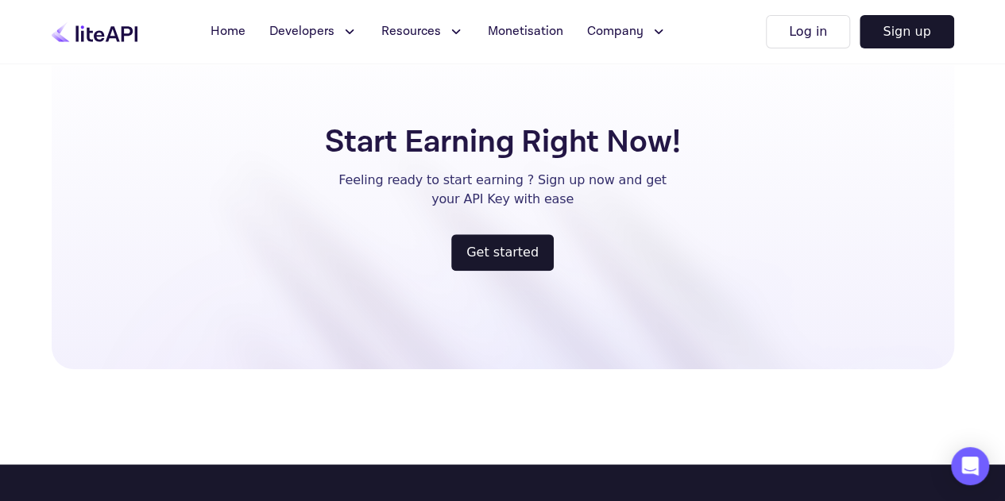
scroll to position [3609, 0]
